Goal: Task Accomplishment & Management: Use online tool/utility

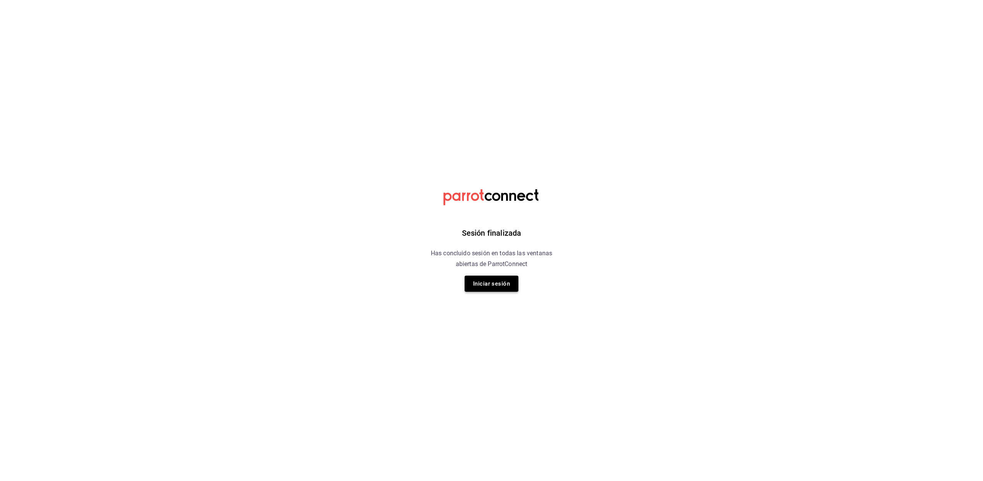
click at [493, 291] on button "Iniciar sesión" at bounding box center [492, 284] width 54 height 16
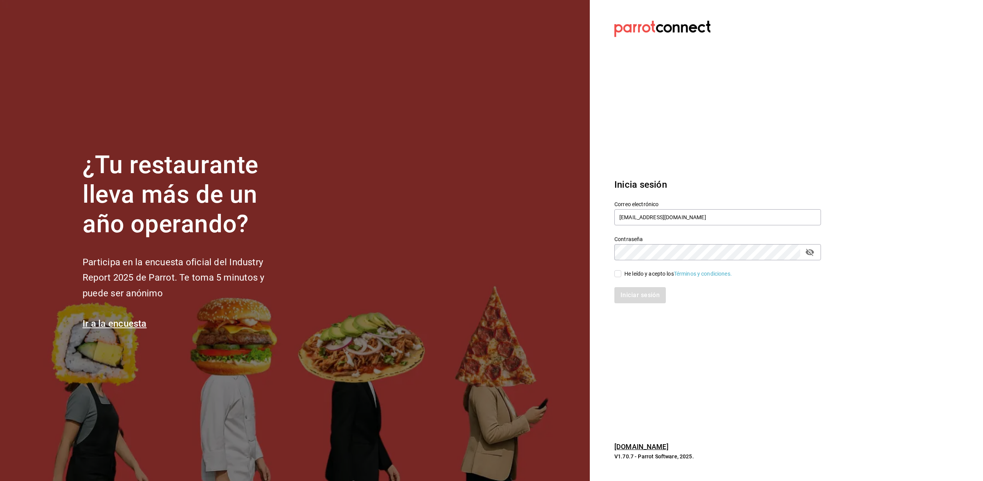
click at [620, 275] on input "He leído y acepto los Términos y condiciones." at bounding box center [617, 273] width 7 height 7
checkbox input "true"
click at [635, 293] on button "Iniciar sesión" at bounding box center [640, 295] width 52 height 16
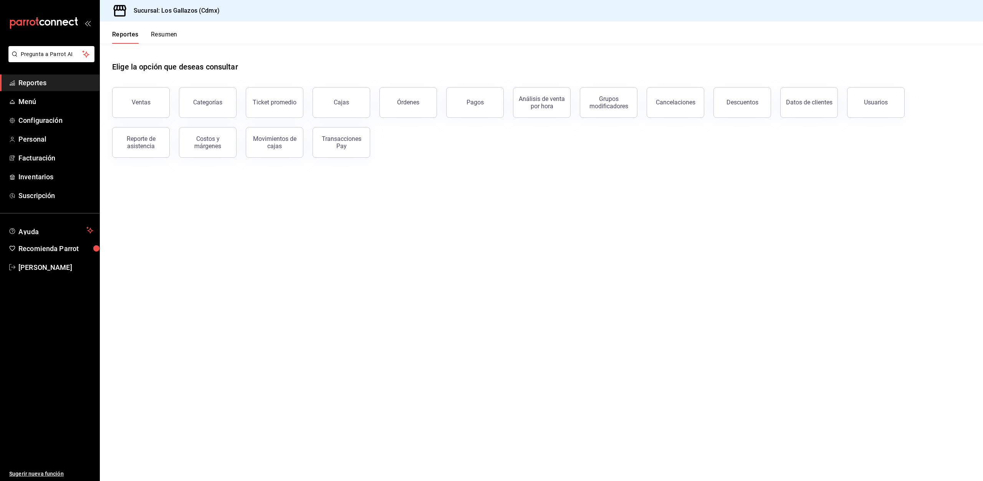
drag, startPoint x: 396, startPoint y: 101, endPoint x: 332, endPoint y: 165, distance: 90.4
click at [396, 101] on button "Órdenes" at bounding box center [408, 102] width 58 height 31
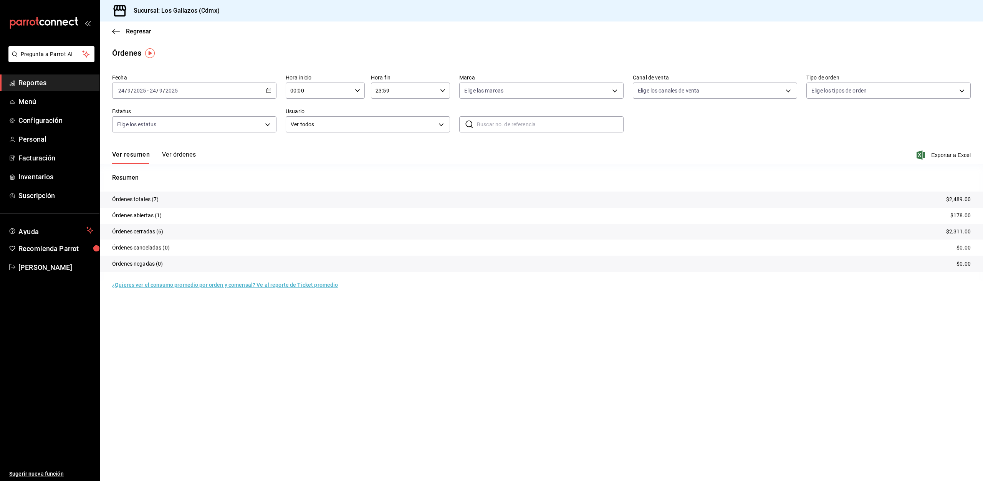
click at [270, 88] on \(Stroke\) "button" at bounding box center [270, 88] width 0 height 0
click at [143, 200] on span "Rango de fechas" at bounding box center [149, 200] width 60 height 8
click at [217, 195] on button "23" at bounding box center [213, 192] width 13 height 14
click at [172, 154] on button "Ver órdenes" at bounding box center [179, 157] width 34 height 13
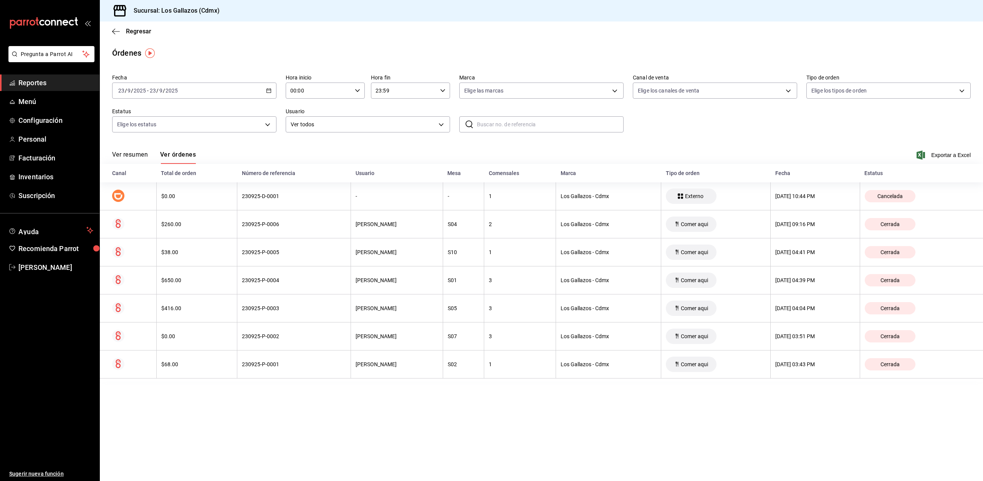
drag, startPoint x: 133, startPoint y: 157, endPoint x: 124, endPoint y: 156, distance: 8.9
click at [133, 157] on button "Ver resumen" at bounding box center [130, 157] width 36 height 13
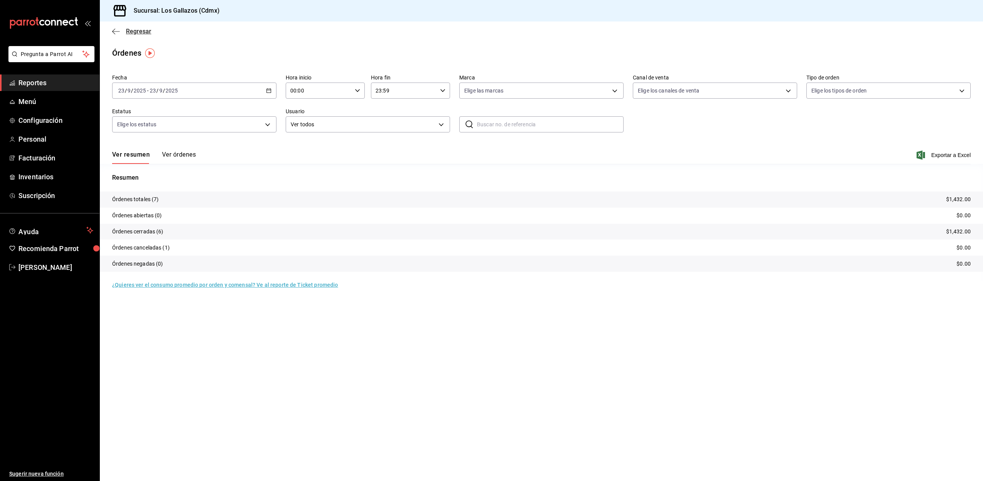
click at [114, 31] on icon "button" at bounding box center [116, 31] width 8 height 0
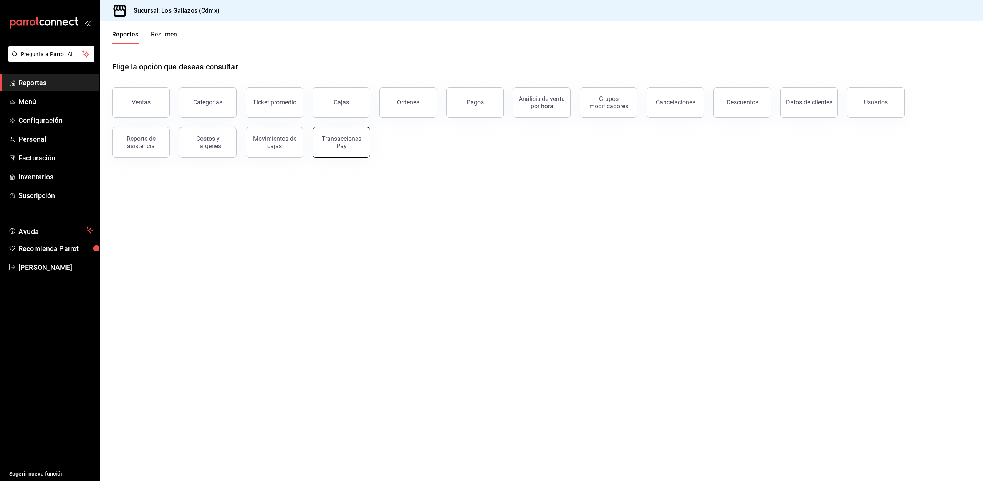
click at [339, 146] on div "Transacciones Pay" at bounding box center [342, 142] width 48 height 15
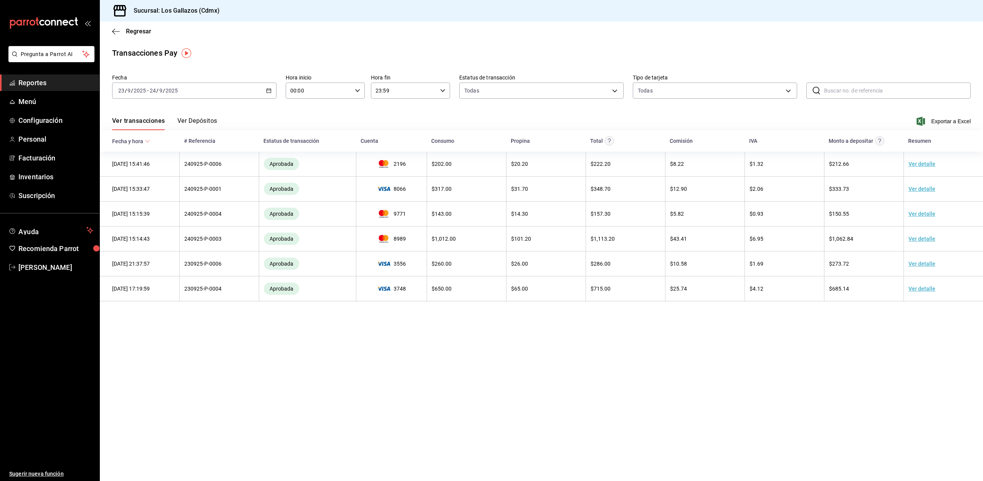
click at [270, 91] on icon "button" at bounding box center [268, 90] width 5 height 5
click at [138, 202] on span "Rango de fechas" at bounding box center [149, 200] width 60 height 8
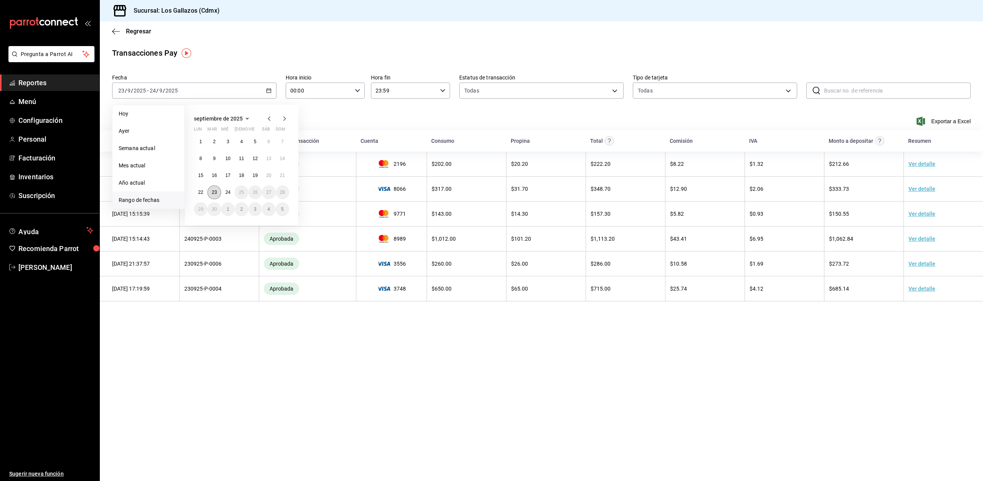
click at [213, 194] on abbr "23" at bounding box center [214, 192] width 5 height 5
